Goal: Information Seeking & Learning: Learn about a topic

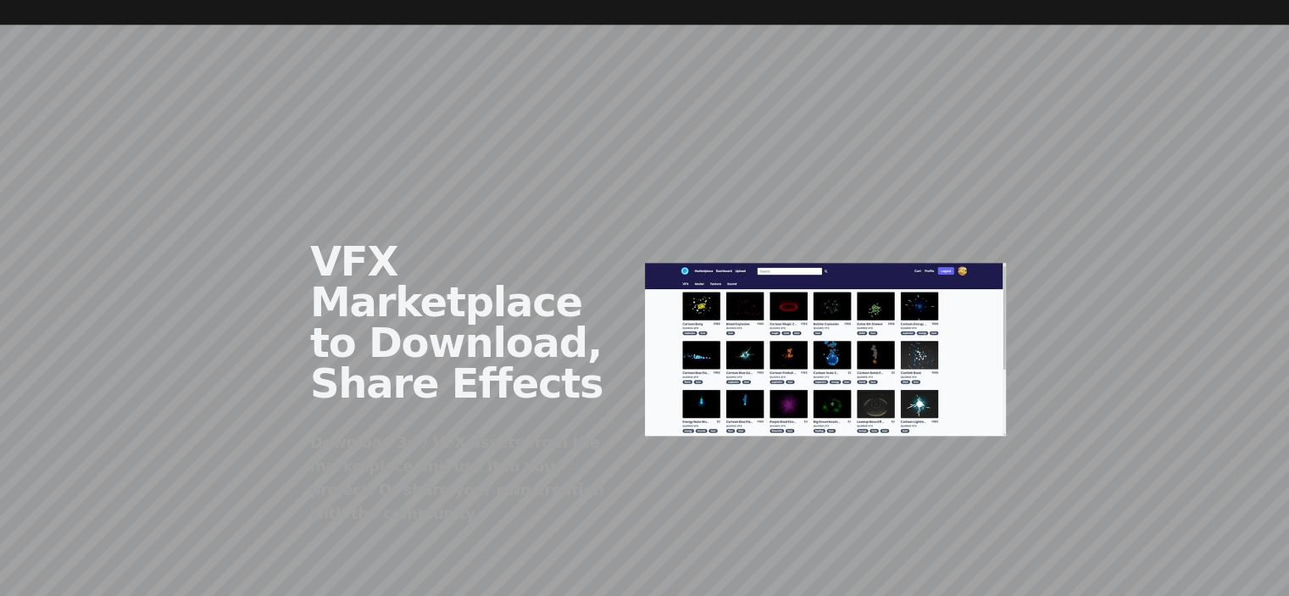
scroll to position [2033, 0]
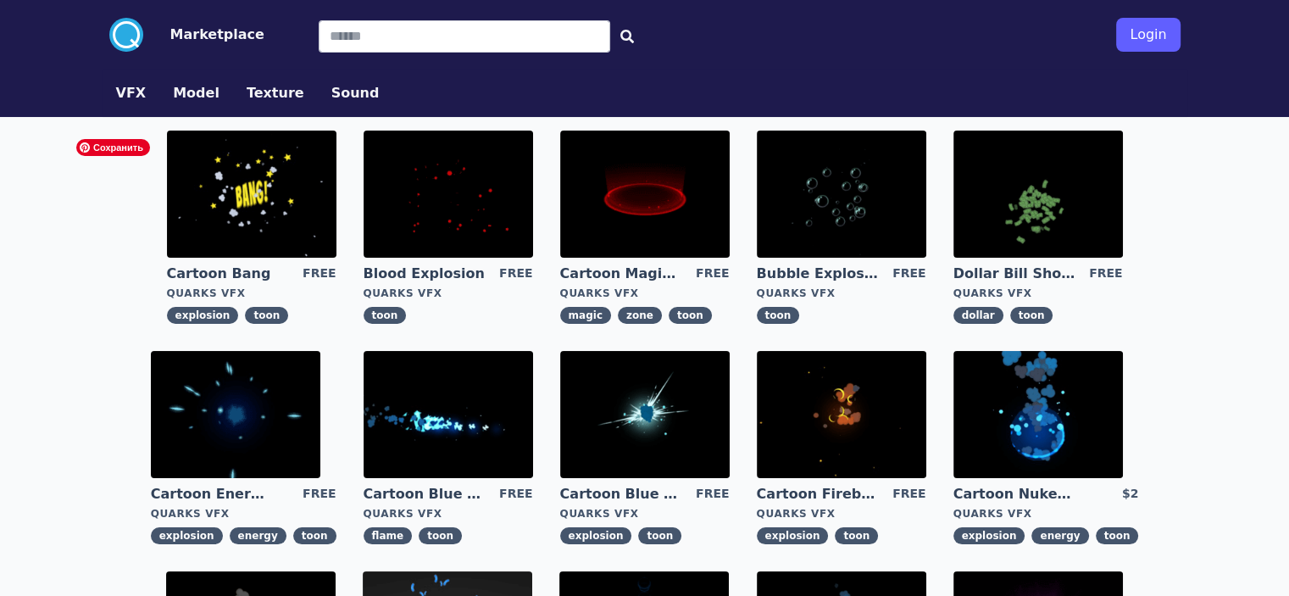
click at [167, 207] on img at bounding box center [251, 193] width 169 height 127
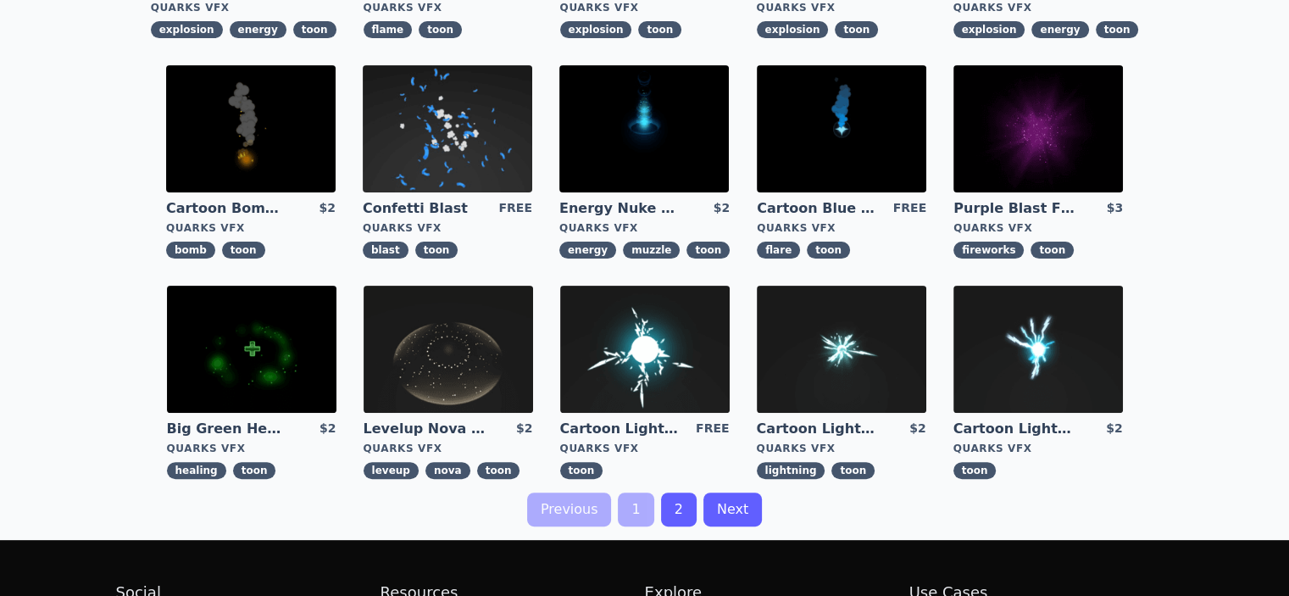
scroll to position [508, 0]
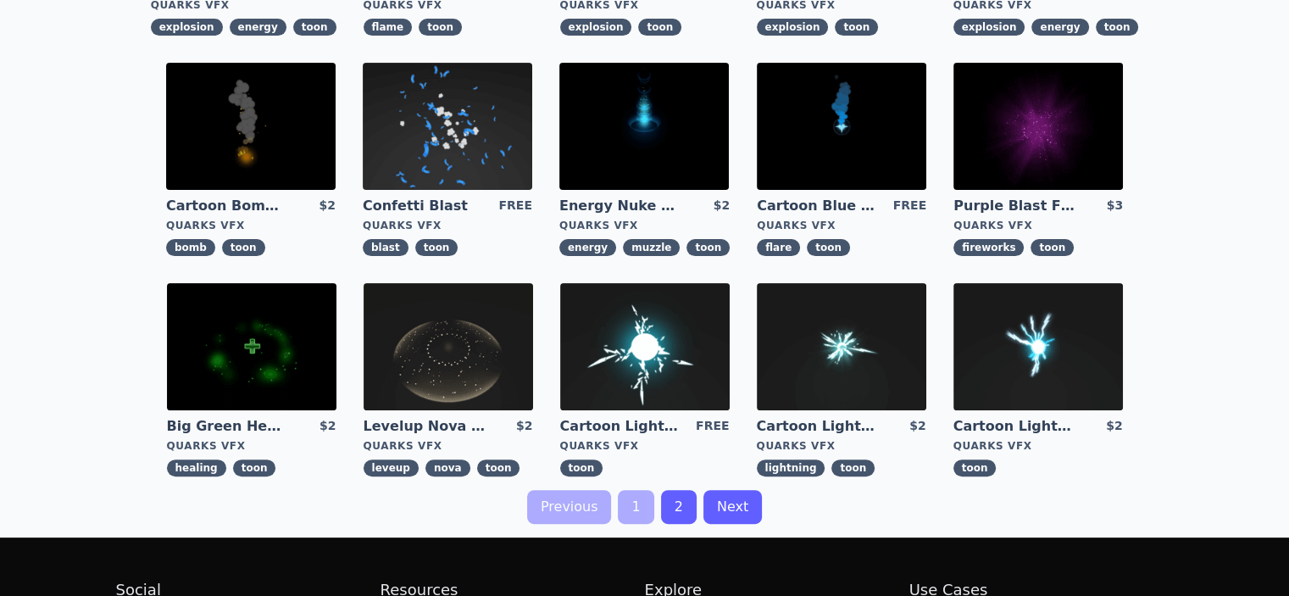
click at [674, 507] on link "2" at bounding box center [679, 507] width 36 height 34
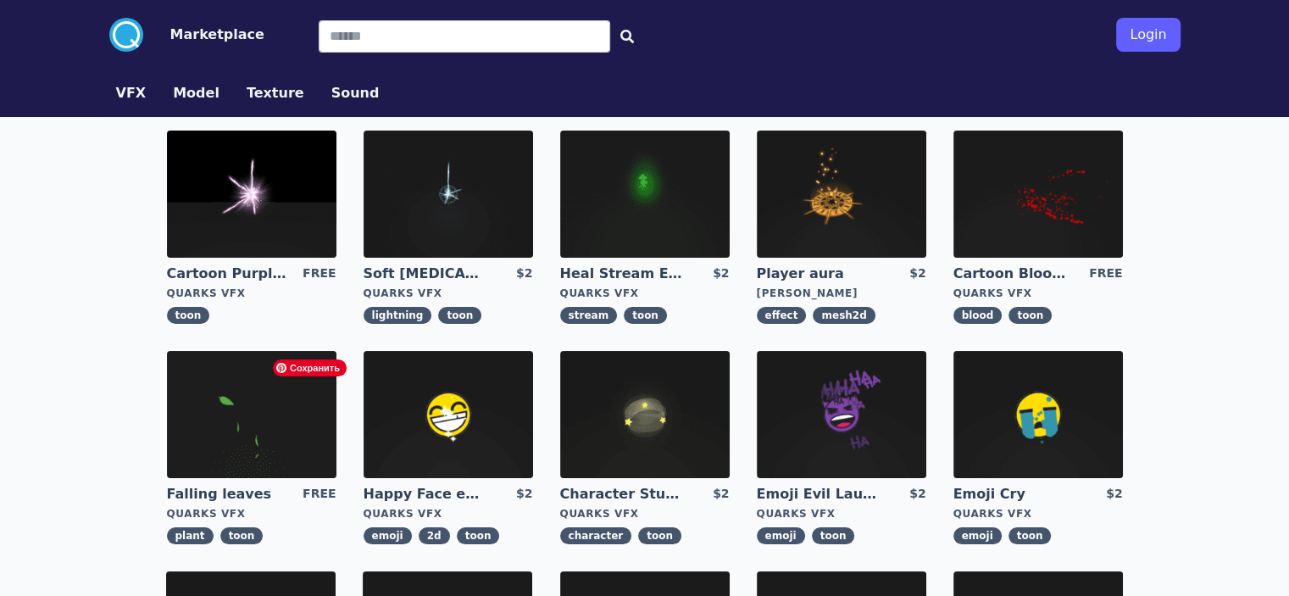
click at [560, 427] on img at bounding box center [644, 414] width 169 height 127
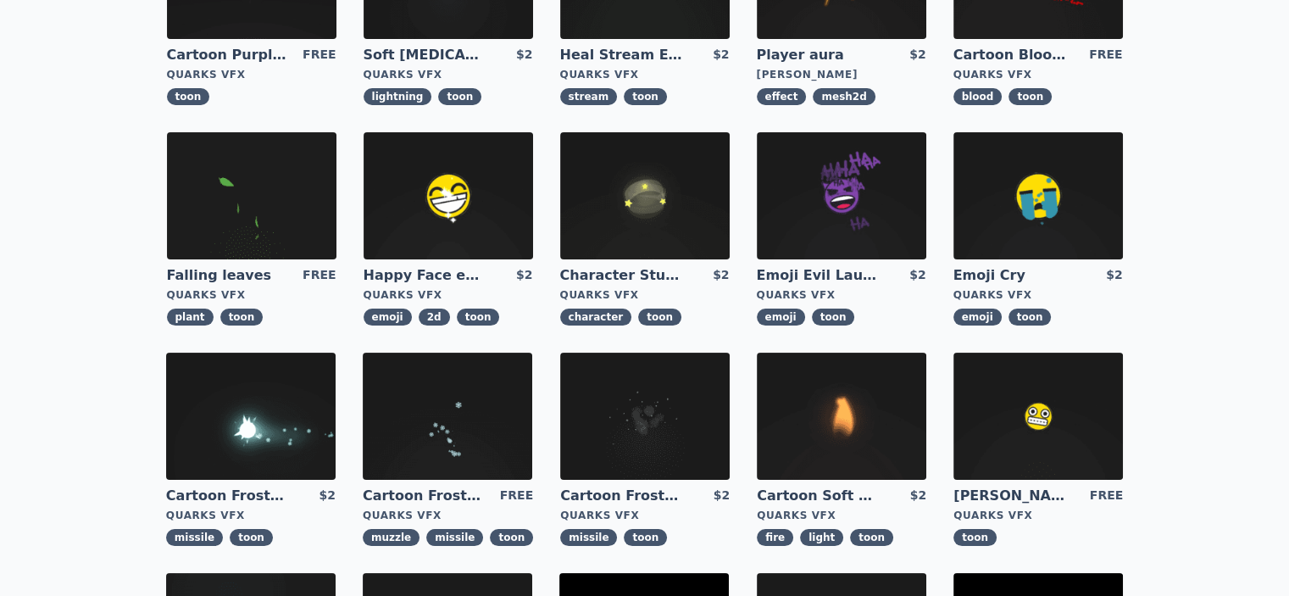
scroll to position [254, 0]
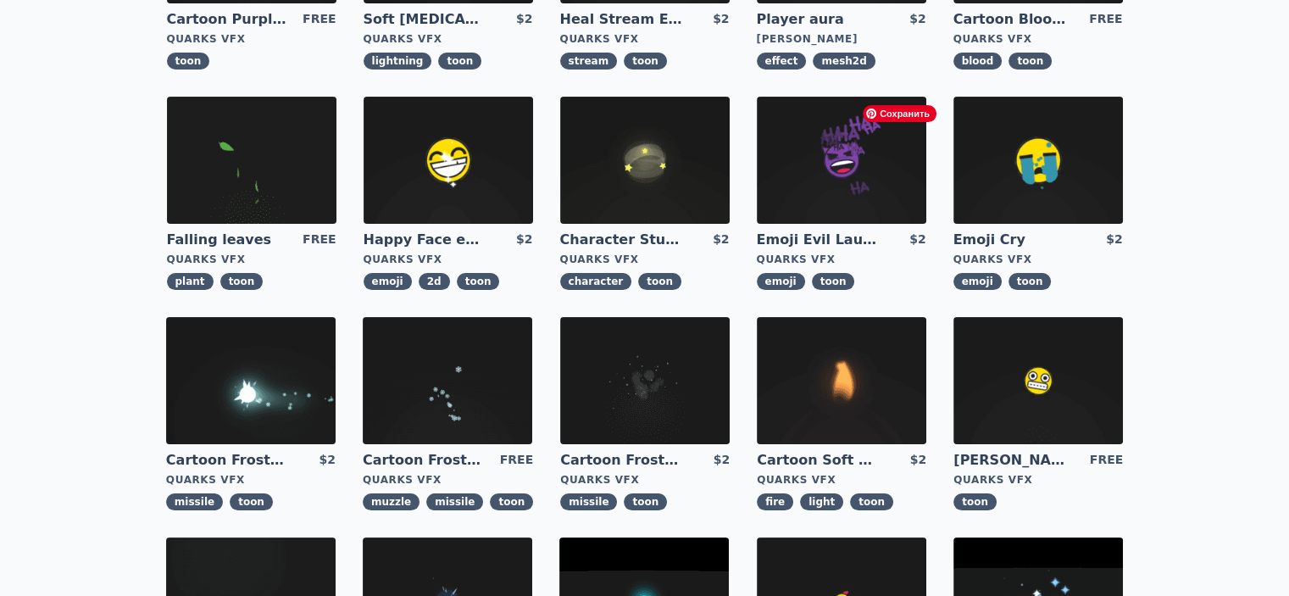
click at [336, 317] on img at bounding box center [250, 380] width 169 height 127
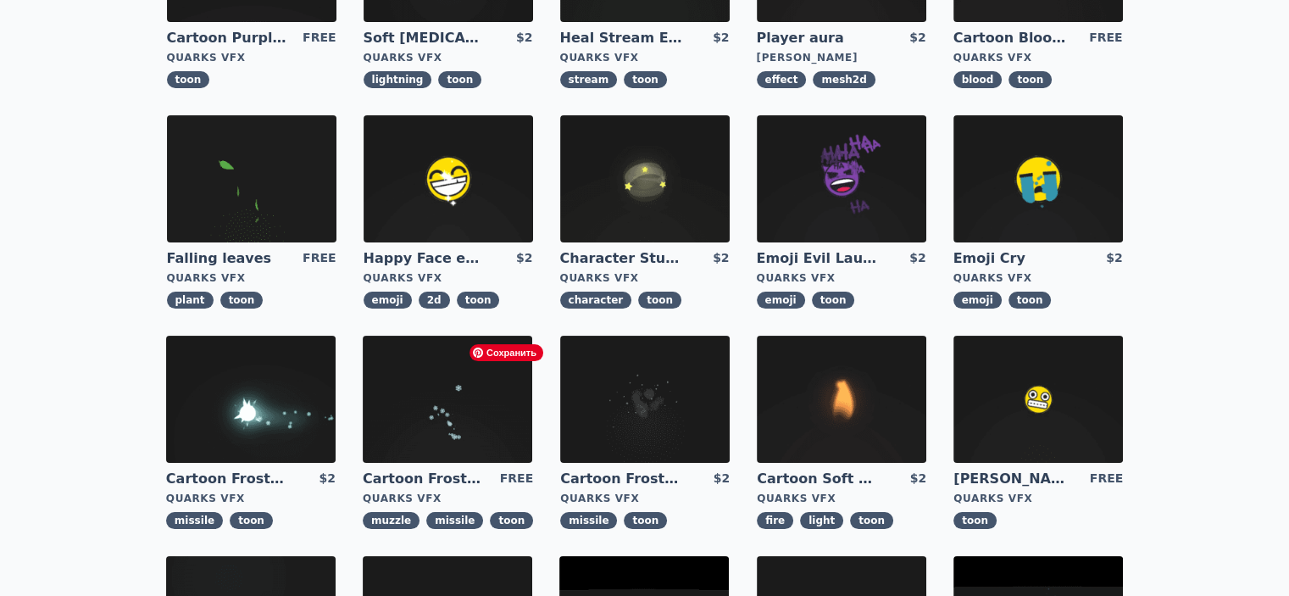
scroll to position [258, 0]
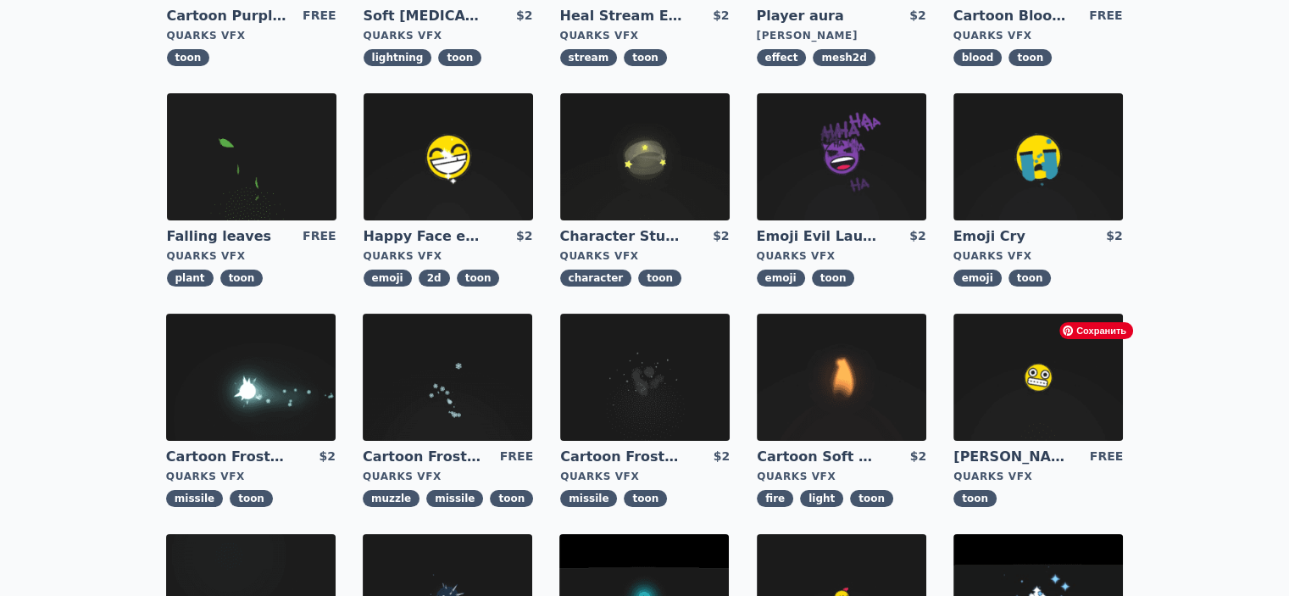
click at [729, 534] on img at bounding box center [643, 597] width 169 height 127
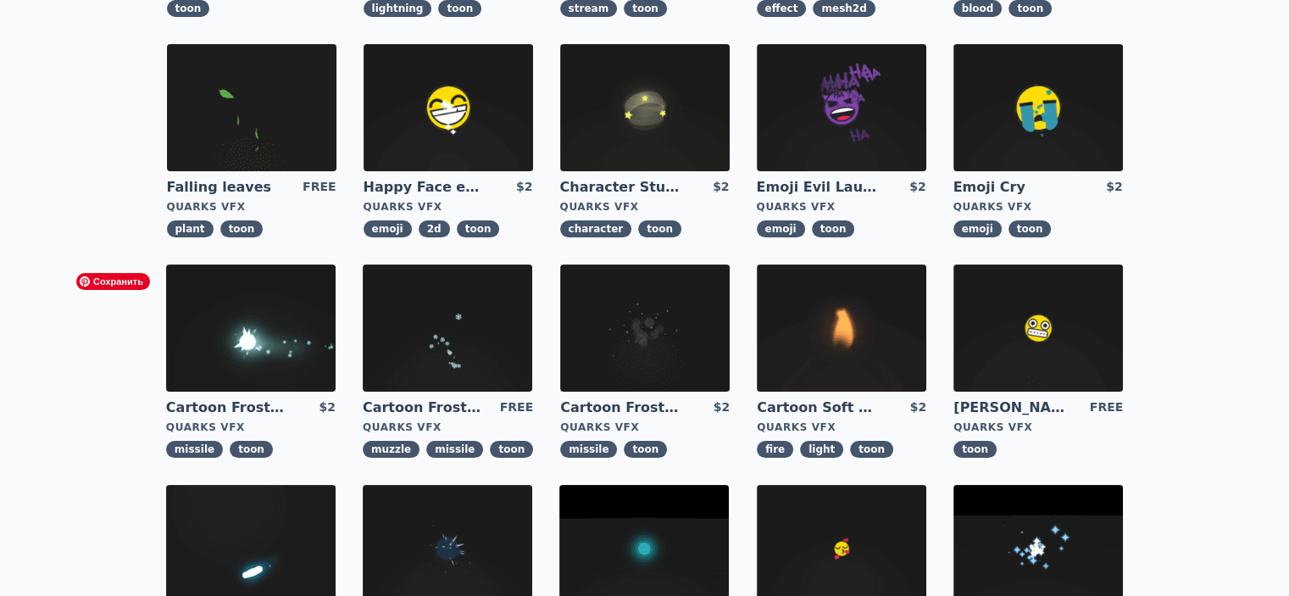
scroll to position [259, 0]
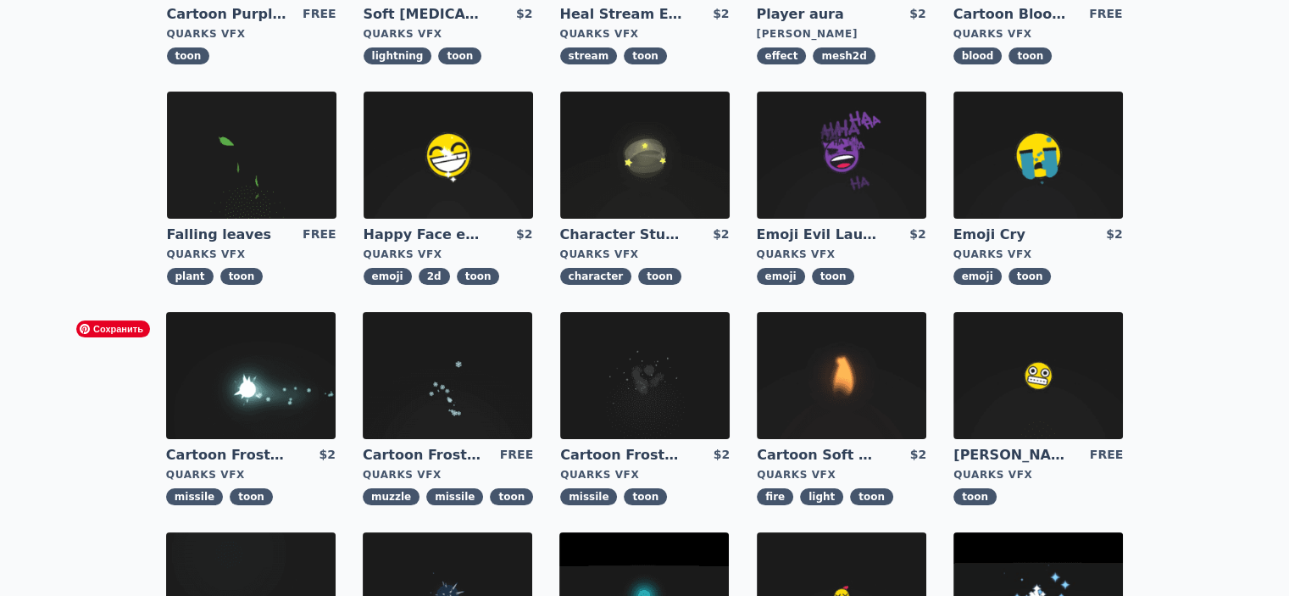
click at [560, 379] on img at bounding box center [644, 375] width 169 height 127
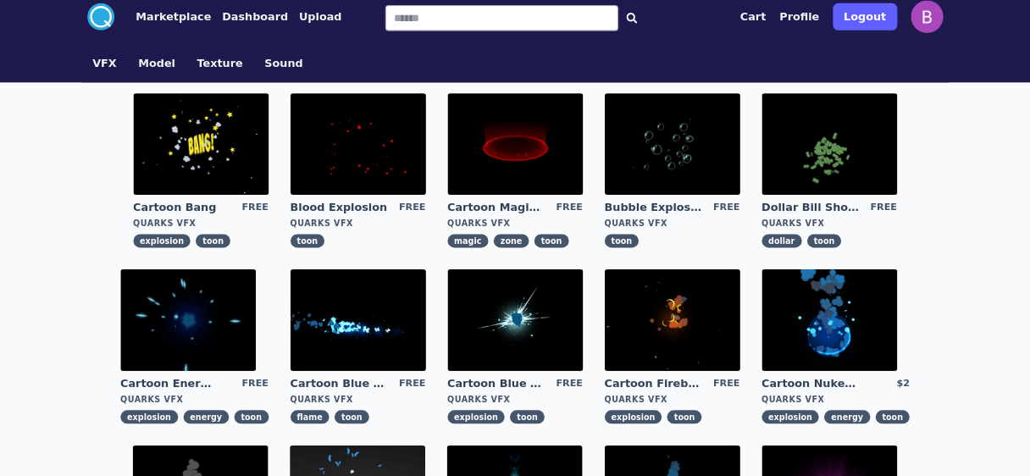
scroll to position [14, 0]
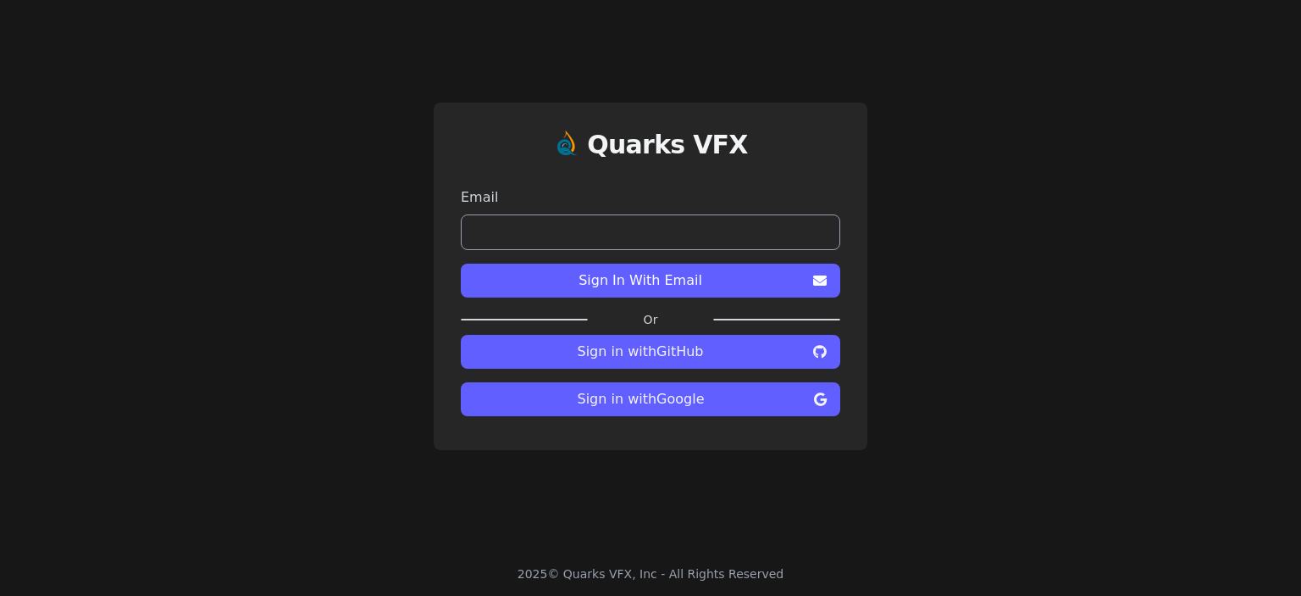
click at [1028, 129] on div "Quarks VFX Email Sign In With Email Or Sign in with GitHub Sign in with Google" at bounding box center [650, 276] width 1301 height 552
click at [726, 396] on span "Sign in with Google" at bounding box center [640, 399] width 333 height 20
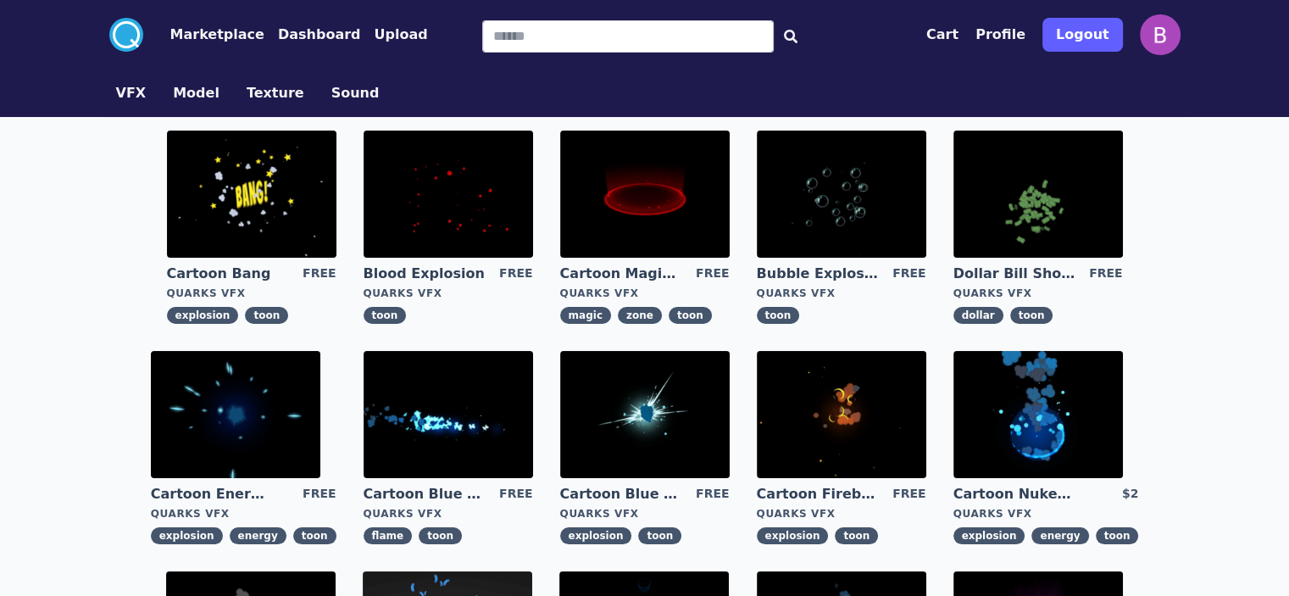
click at [958, 36] on button "Cart" at bounding box center [942, 35] width 32 height 20
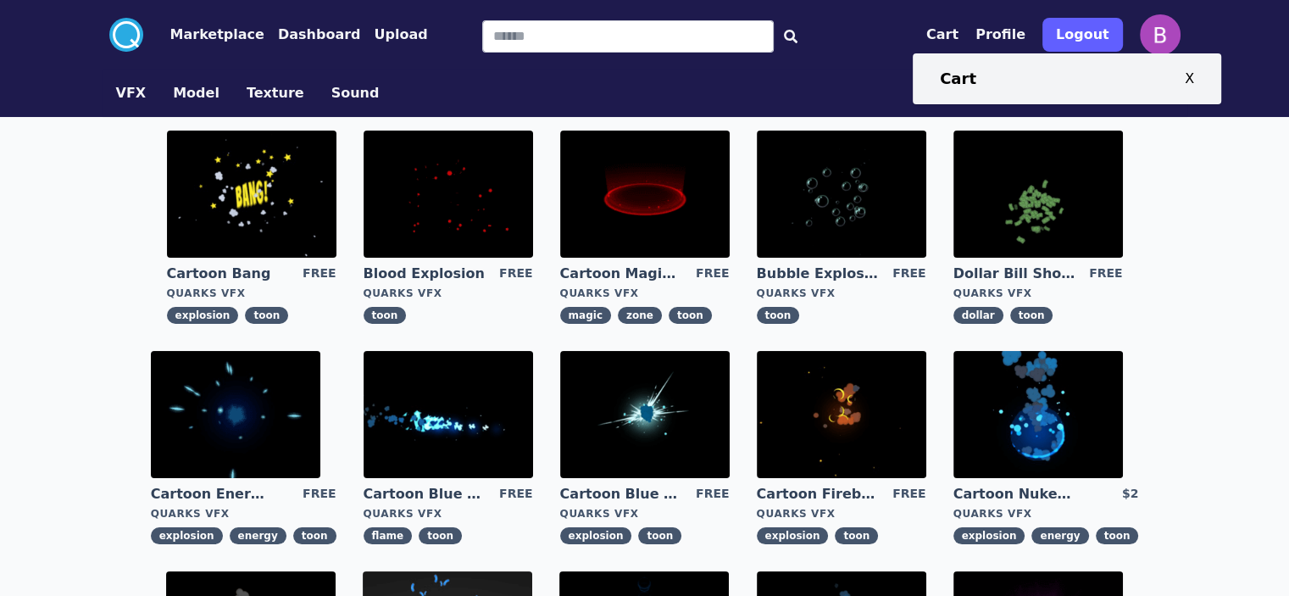
click at [1025, 36] on button "Profile" at bounding box center [1000, 35] width 50 height 20
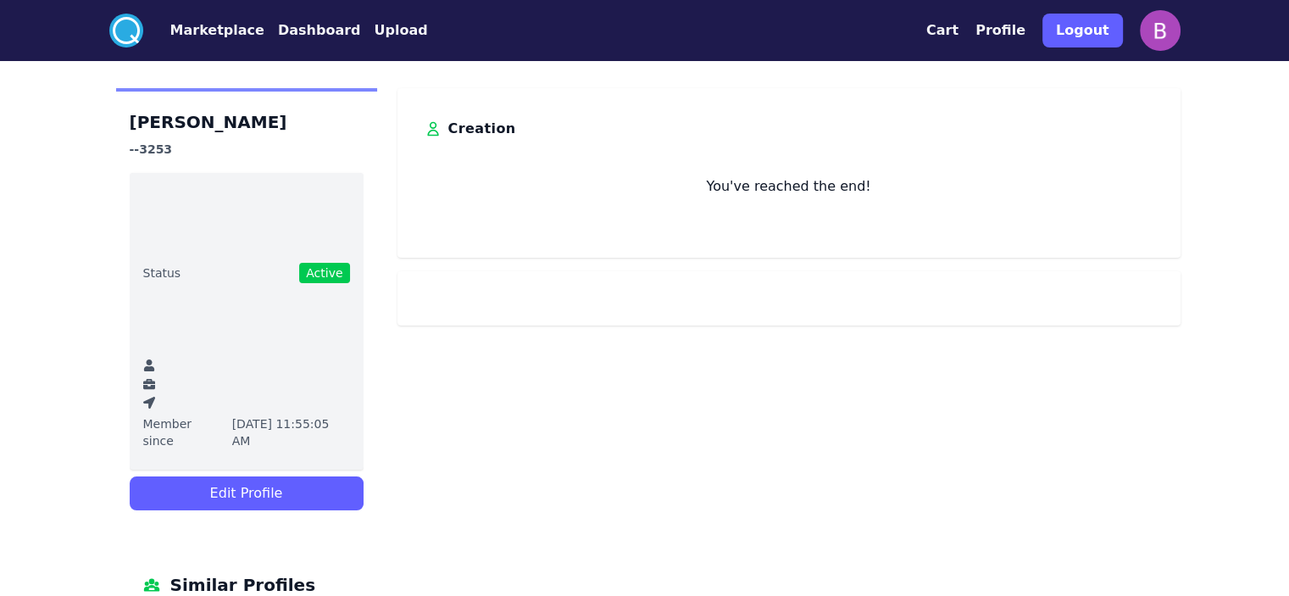
click at [109, 31] on circle at bounding box center [126, 31] width 34 height 34
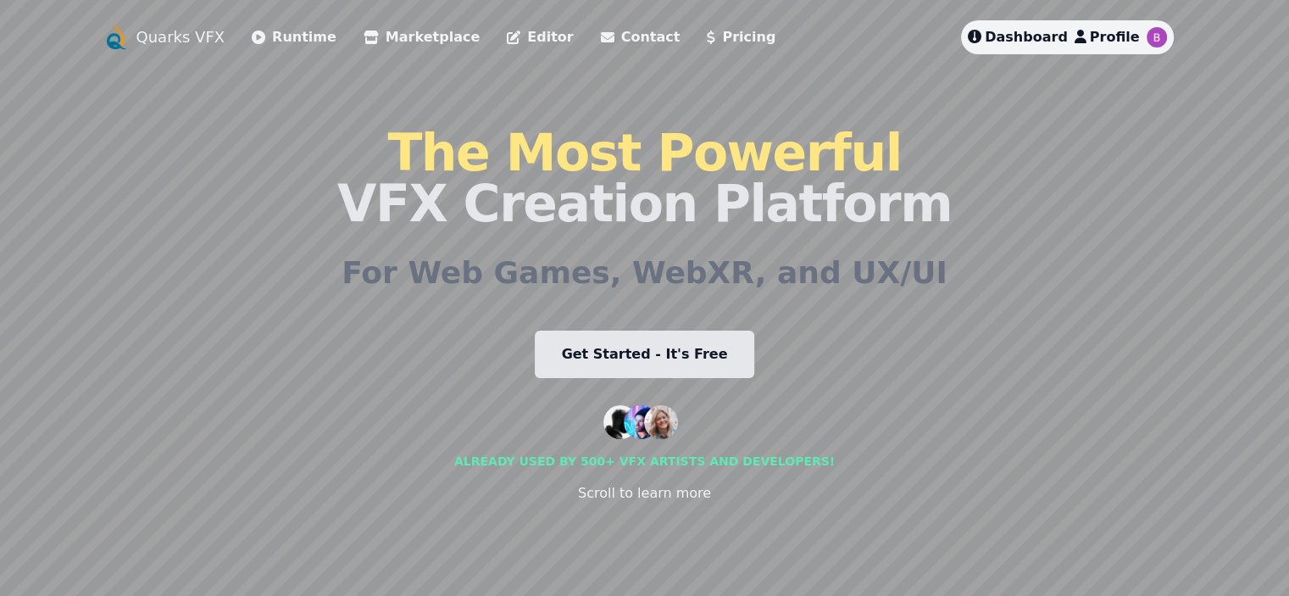
click at [252, 38] on link "Runtime" at bounding box center [294, 37] width 85 height 20
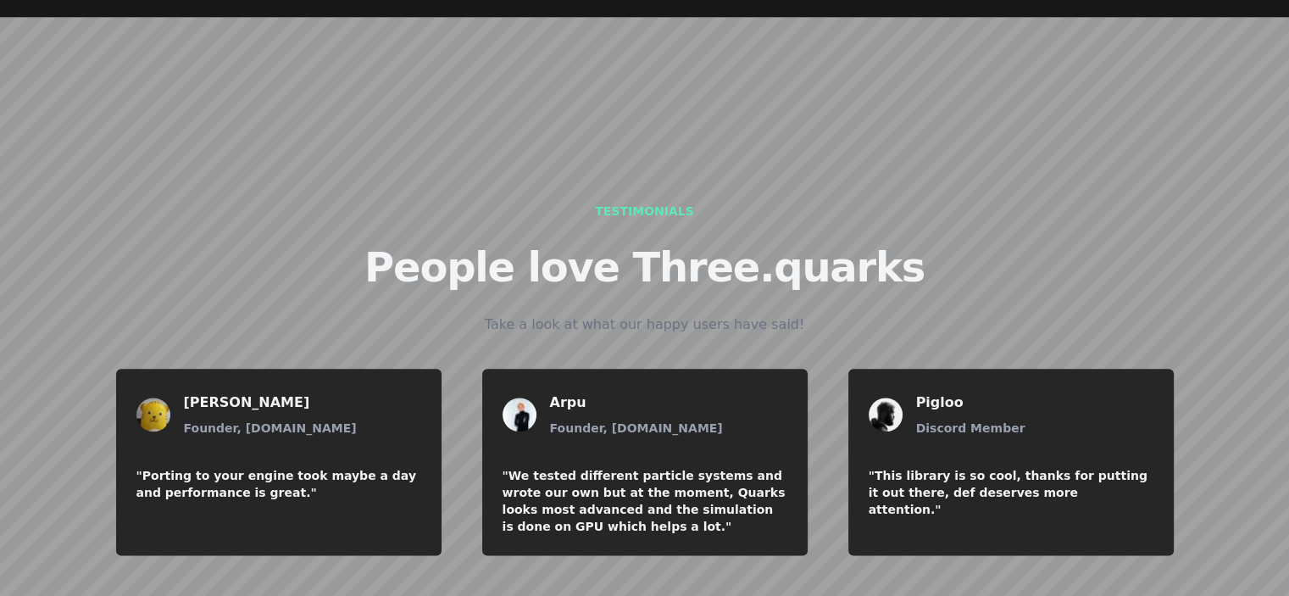
scroll to position [1999, 0]
